Goal: Find specific page/section

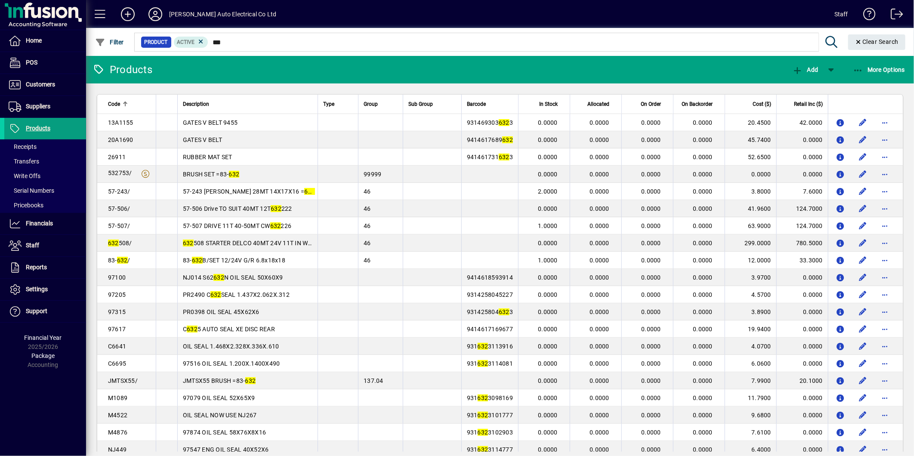
drag, startPoint x: 210, startPoint y: 41, endPoint x: 209, endPoint y: 111, distance: 69.7
click at [215, 59] on mat-drawer-content "[PERSON_NAME] Auto Electrical Co Ltd Staff Filter Product Active *** Clear Sear…" at bounding box center [500, 228] width 828 height 456
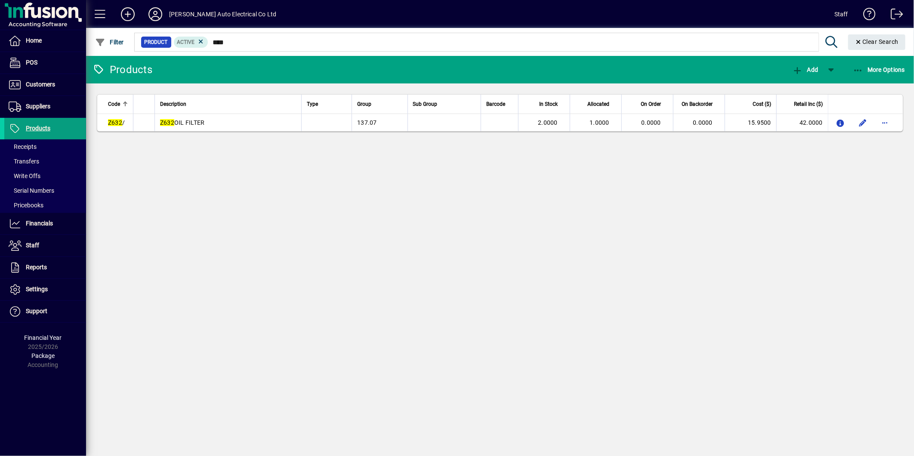
type input "****"
